Goal: Information Seeking & Learning: Learn about a topic

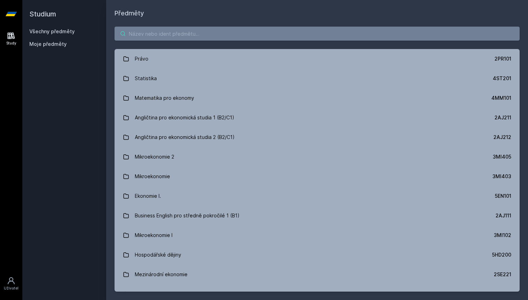
click at [143, 31] on input "search" at bounding box center [317, 34] width 405 height 14
type input "dane a"
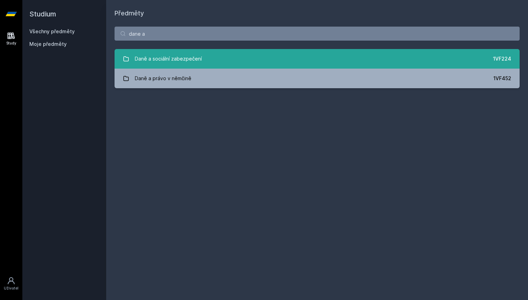
click at [161, 53] on div "Daně a sociální zabezpečení" at bounding box center [168, 59] width 67 height 14
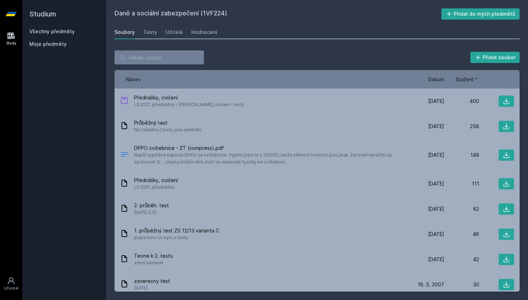
click at [447, 85] on div "Název Datum Stažení" at bounding box center [317, 79] width 405 height 19
click at [439, 78] on span "Datum" at bounding box center [436, 78] width 16 height 7
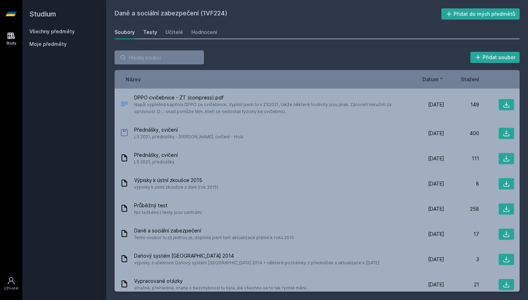
click at [143, 31] on div "Testy" at bounding box center [150, 32] width 14 height 7
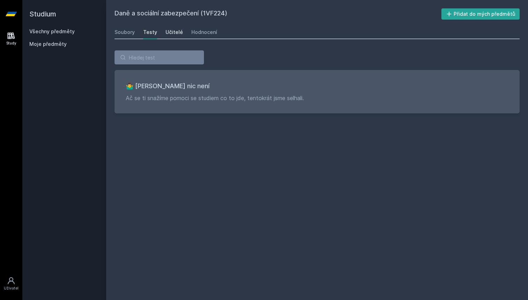
click at [170, 32] on div "Učitelé" at bounding box center [174, 32] width 17 height 7
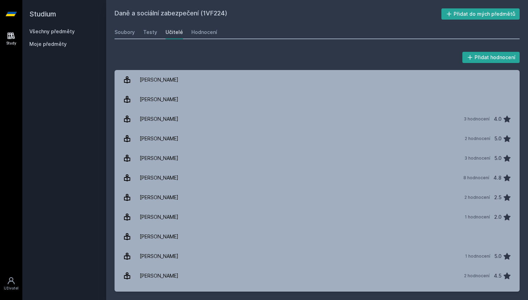
click at [186, 32] on div "Soubory Testy Učitelé Hodnocení" at bounding box center [317, 32] width 405 height 14
click at [201, 33] on div "Hodnocení" at bounding box center [205, 32] width 26 height 7
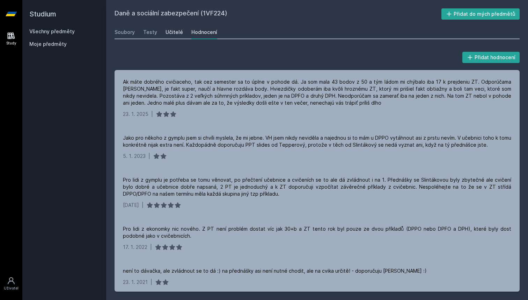
click at [168, 30] on div "Učitelé" at bounding box center [174, 32] width 17 height 7
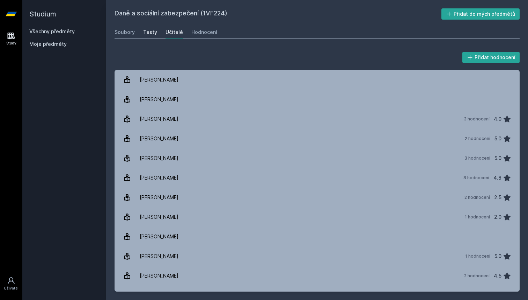
click at [148, 32] on div "Testy" at bounding box center [150, 32] width 14 height 7
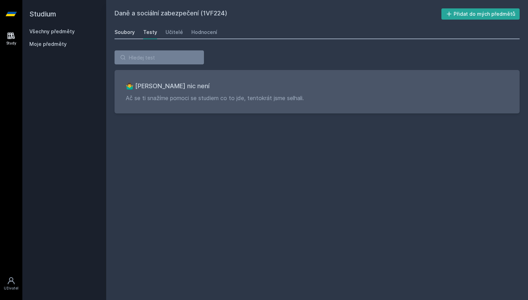
click at [130, 34] on div "Soubory" at bounding box center [125, 32] width 20 height 7
